Goal: Information Seeking & Learning: Learn about a topic

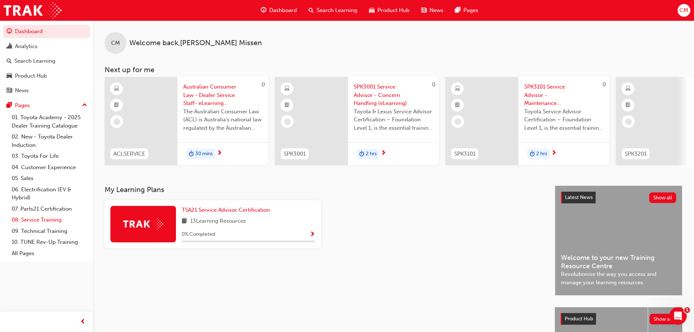
click at [29, 219] on link "08. Service Training" at bounding box center [49, 219] width 81 height 11
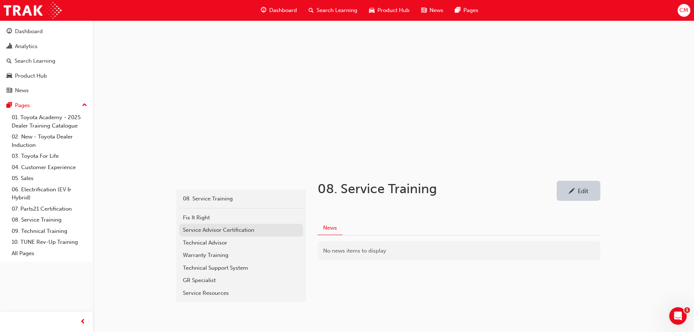
click at [193, 229] on div "Service Advisor Certification" at bounding box center [241, 230] width 117 height 8
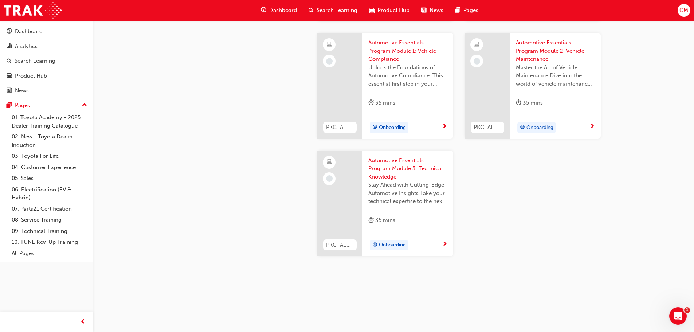
scroll to position [1100, 0]
click at [326, 10] on span "Search Learning" at bounding box center [337, 10] width 41 height 8
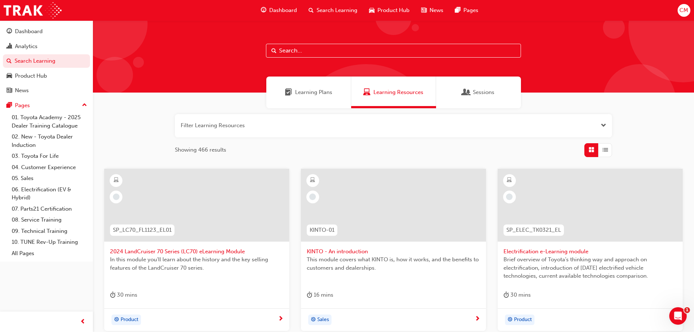
click at [288, 51] on input "text" at bounding box center [393, 51] width 255 height 14
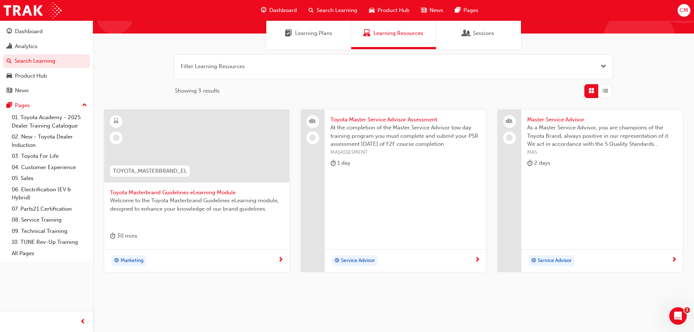
scroll to position [70, 0]
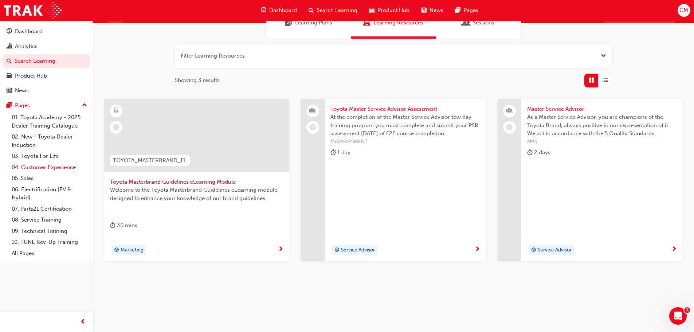
type input "Master"
